Goal: Find specific page/section: Find specific page/section

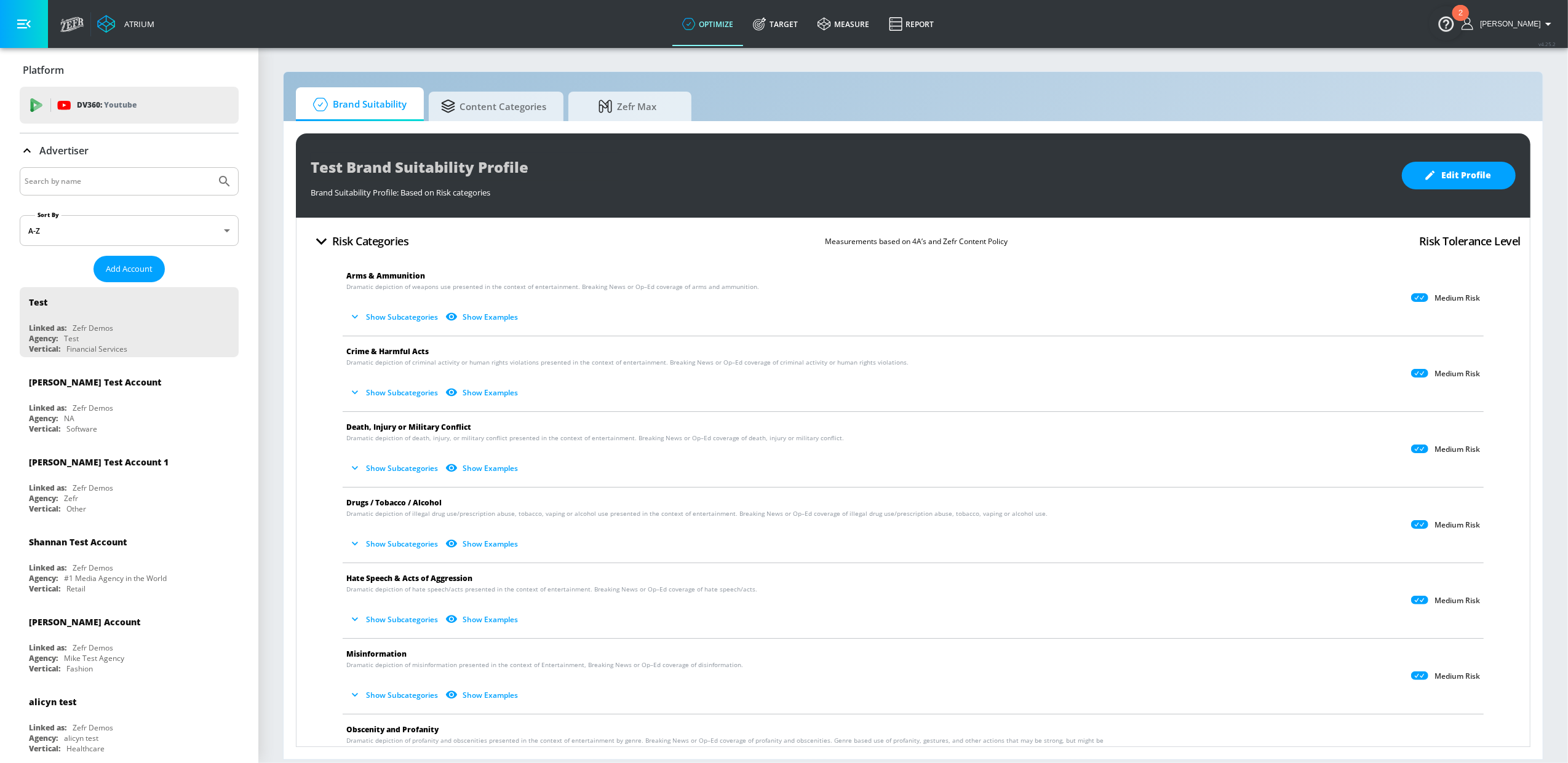
click at [101, 187] on input "Search by name" at bounding box center [118, 181] width 187 height 16
type input "instax"
click at [211, 168] on button "Submit Search" at bounding box center [224, 181] width 27 height 27
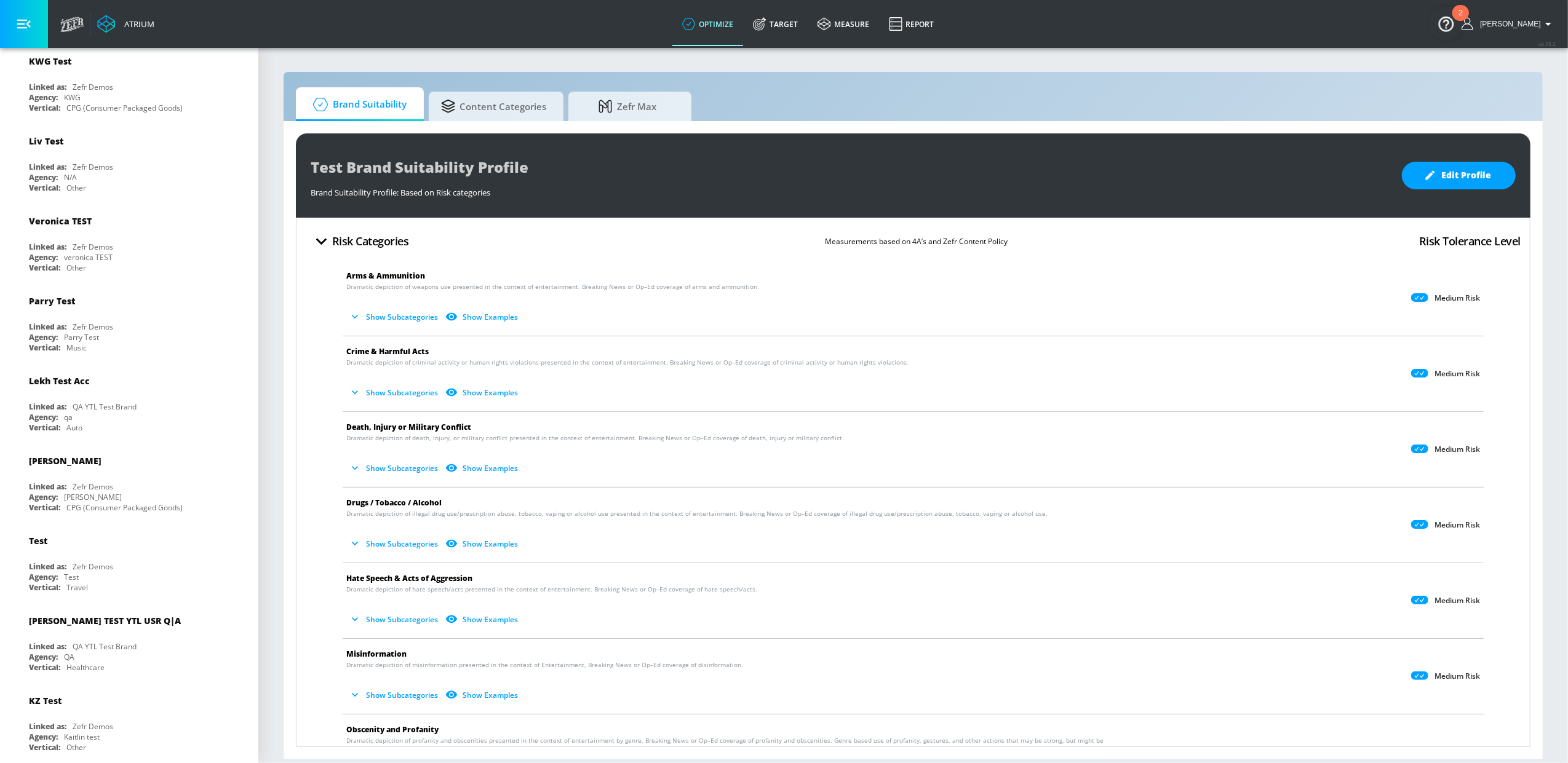
scroll to position [824, 0]
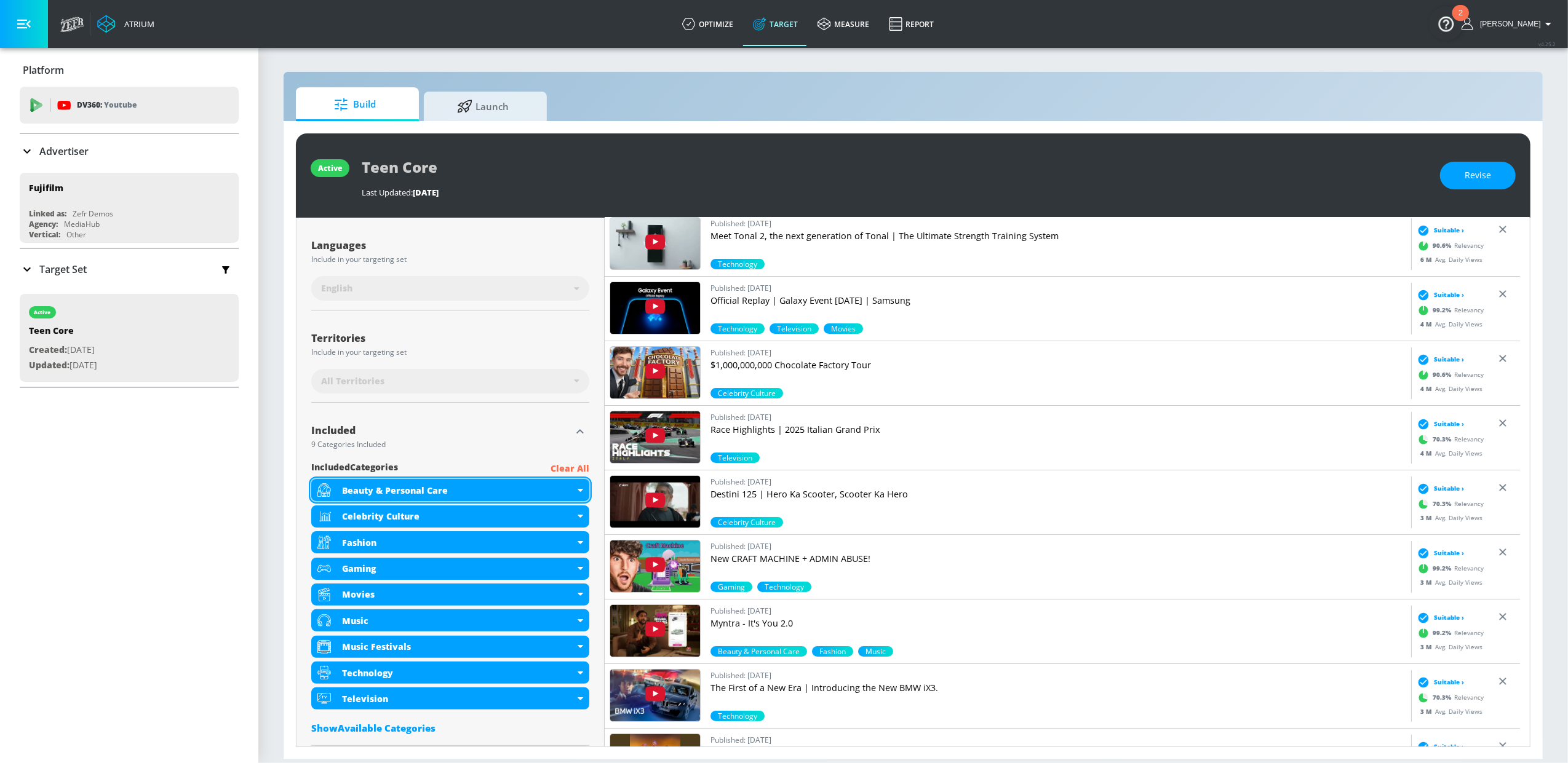
scroll to position [213, 0]
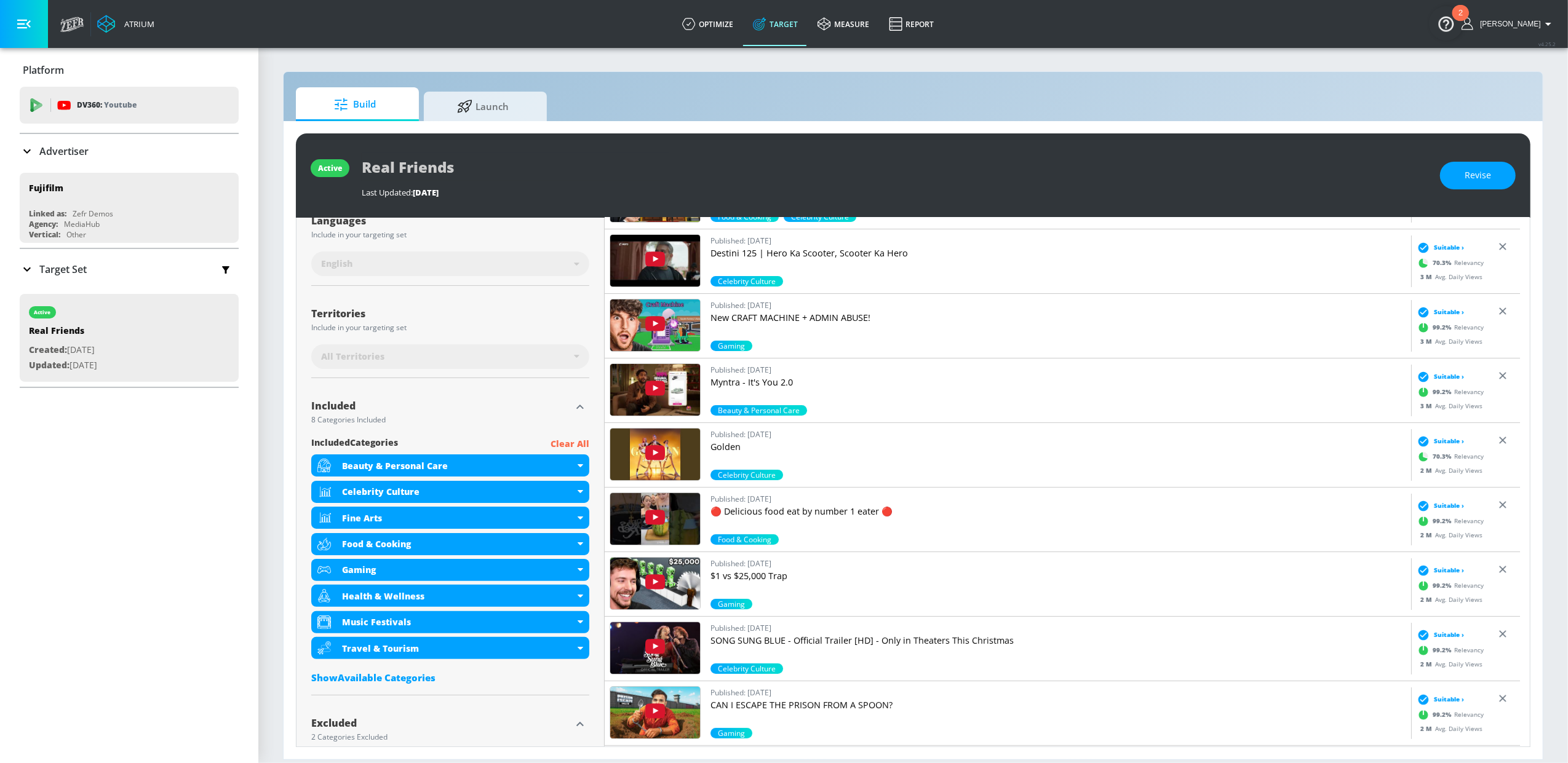
scroll to position [236, 0]
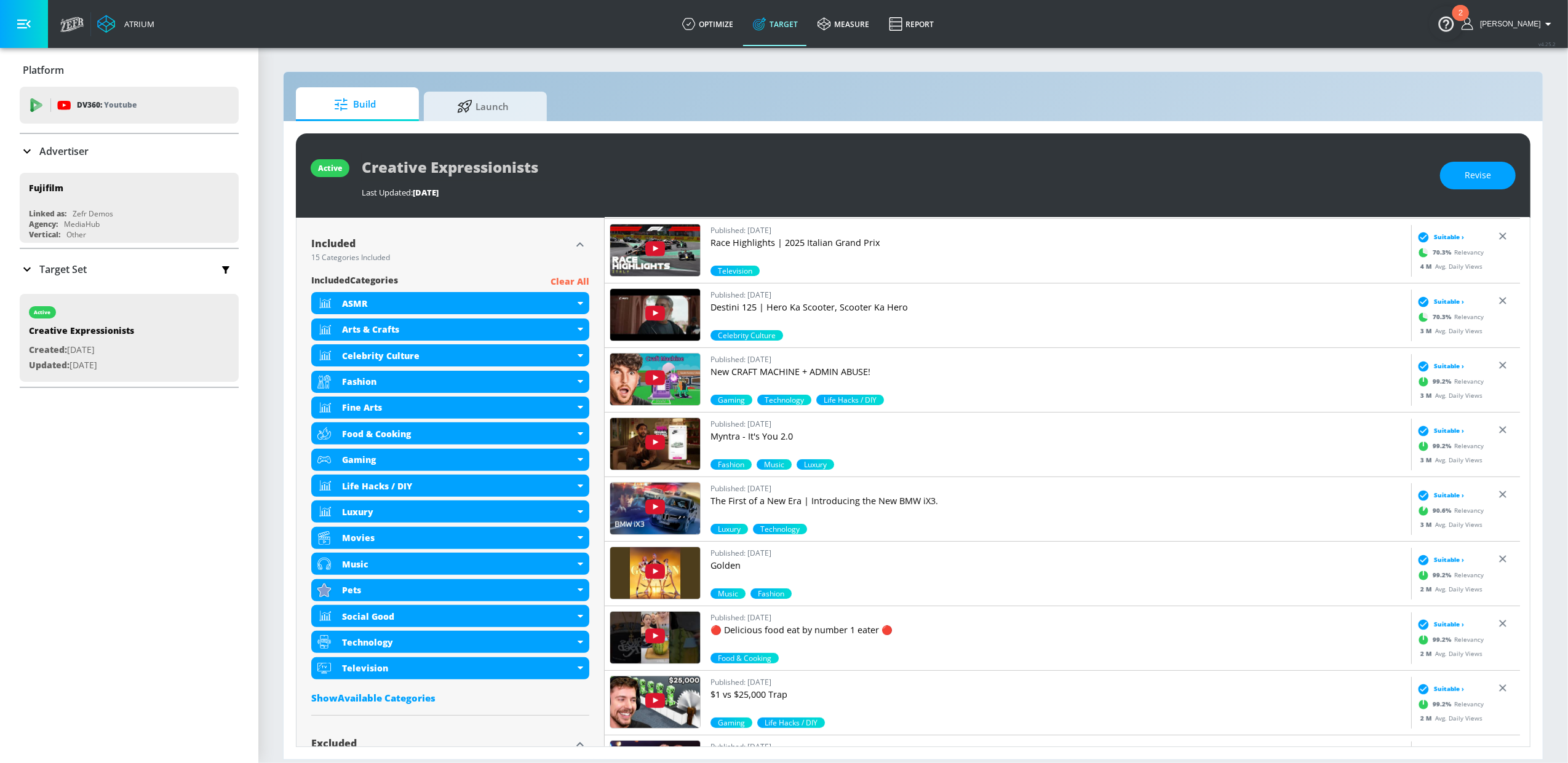
scroll to position [404, 0]
